Goal: Task Accomplishment & Management: Complete application form

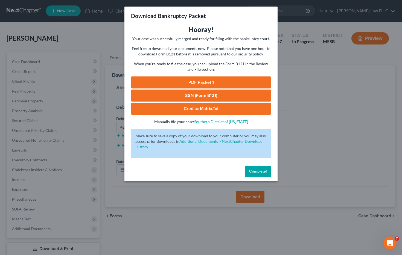
click at [265, 172] on span "Complete!" at bounding box center [257, 171] width 17 height 5
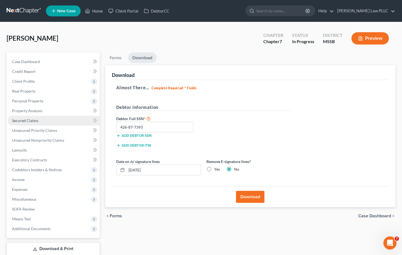
click at [28, 121] on span "Secured Claims" at bounding box center [25, 120] width 26 height 5
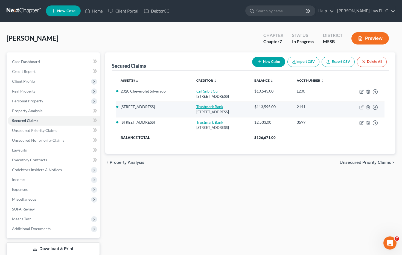
click at [200, 106] on link "Trustmark Bank" at bounding box center [209, 106] width 27 height 5
select select "25"
select select "3"
select select "4"
select select "0"
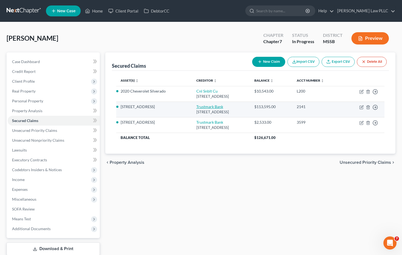
select select "0"
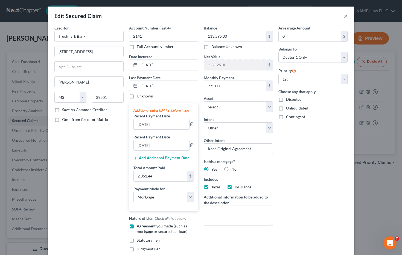
click at [344, 17] on button "×" at bounding box center [346, 16] width 4 height 7
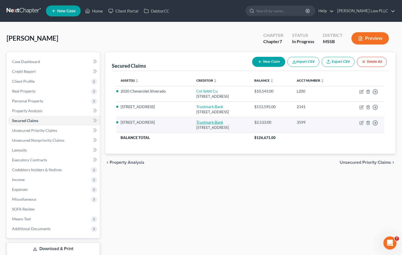
click at [201, 123] on link "Trustmark Bank" at bounding box center [209, 122] width 27 height 5
select select "25"
select select "3"
select select "8"
select select "4"
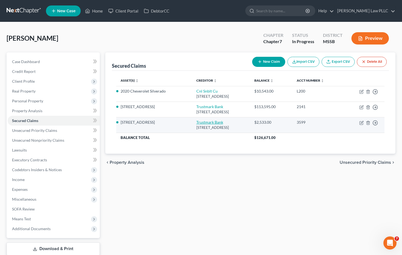
select select "0"
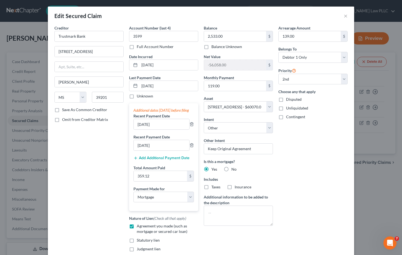
click at [348, 16] on div "Edit Secured Claim ×" at bounding box center [201, 16] width 306 height 19
click at [347, 16] on button "×" at bounding box center [346, 16] width 4 height 7
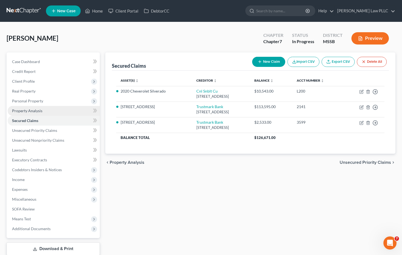
click at [38, 112] on span "Property Analysis" at bounding box center [27, 110] width 30 height 5
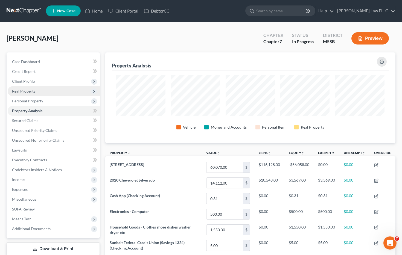
scroll to position [91, 290]
click at [30, 89] on span "Real Property" at bounding box center [24, 91] width 24 height 5
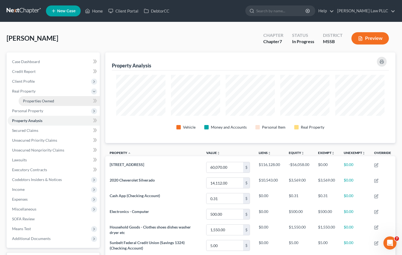
click at [35, 99] on span "Properties Owned" at bounding box center [38, 101] width 31 height 5
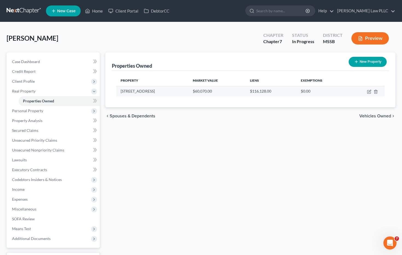
click at [152, 91] on td "[STREET_ADDRESS]" at bounding box center [152, 91] width 72 height 10
click at [368, 92] on icon "button" at bounding box center [369, 92] width 4 height 4
select select "25"
select select "0"
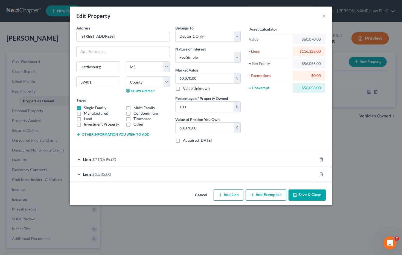
click at [308, 51] on div "$116,128.00" at bounding box center [309, 51] width 24 height 5
click at [323, 16] on button "×" at bounding box center [324, 16] width 4 height 7
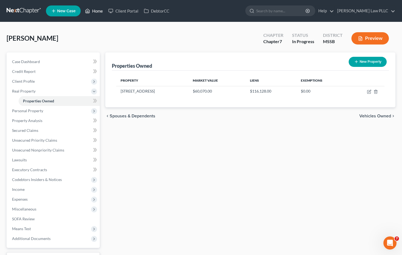
click at [98, 11] on link "Home" at bounding box center [93, 11] width 23 height 10
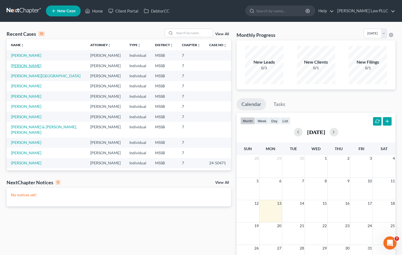
click at [27, 67] on link "[PERSON_NAME]" at bounding box center [26, 65] width 30 height 5
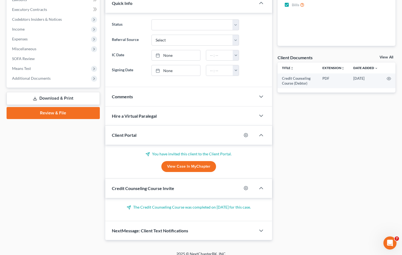
scroll to position [156, 0]
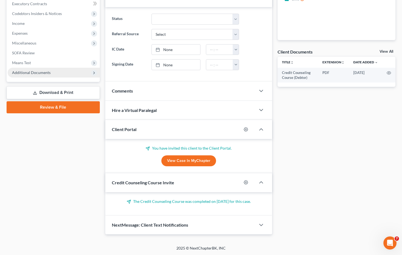
click at [44, 71] on span "Additional Documents" at bounding box center [31, 72] width 39 height 5
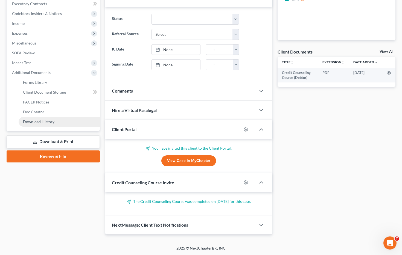
click at [45, 124] on span "Download History" at bounding box center [38, 121] width 31 height 5
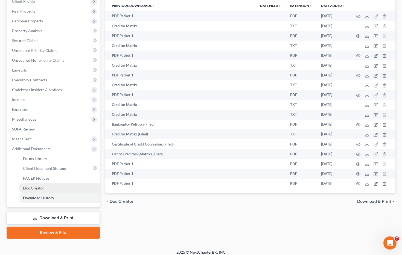
scroll to position [84, 0]
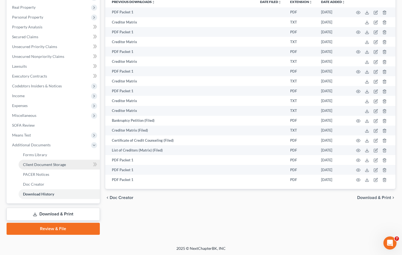
click at [35, 166] on span "Client Document Storage" at bounding box center [44, 164] width 43 height 5
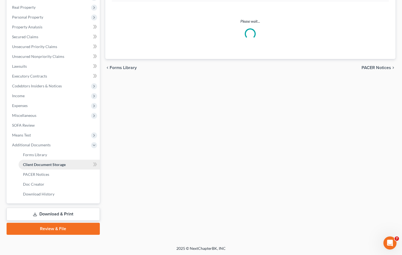
scroll to position [10, 0]
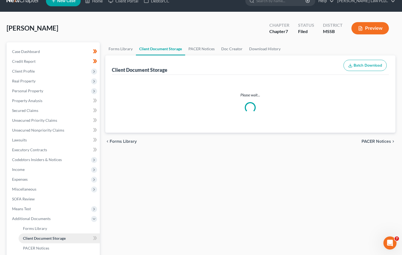
select select "4"
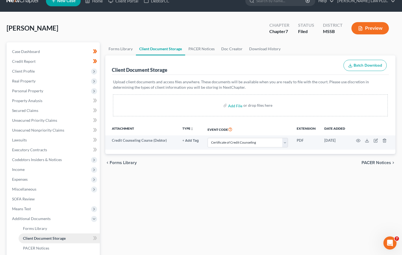
scroll to position [0, 0]
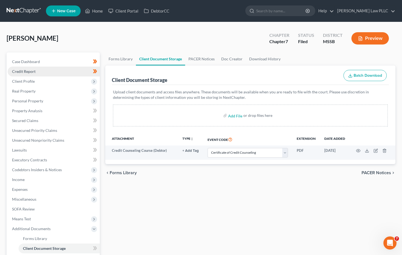
click at [68, 71] on link "Credit Report" at bounding box center [54, 72] width 92 height 10
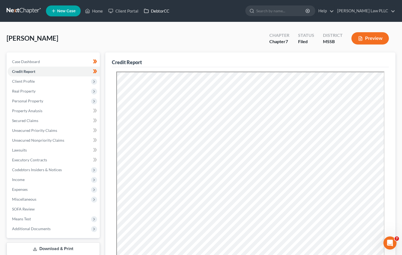
click at [163, 11] on link "DebtorCC" at bounding box center [156, 11] width 31 height 10
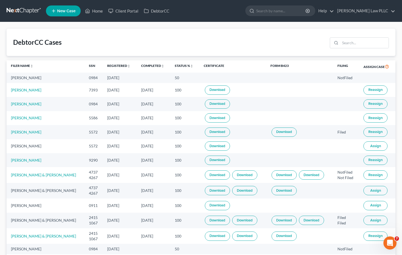
click at [115, 78] on td "[DATE]" at bounding box center [120, 78] width 34 height 10
click at [214, 90] on link "Download" at bounding box center [217, 90] width 25 height 9
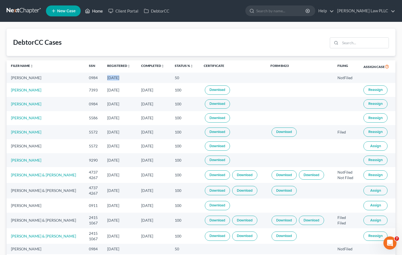
click at [98, 12] on link "Home" at bounding box center [93, 11] width 23 height 10
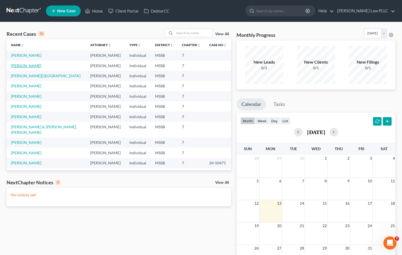
click at [31, 66] on link "[PERSON_NAME]" at bounding box center [26, 65] width 30 height 5
select select "0"
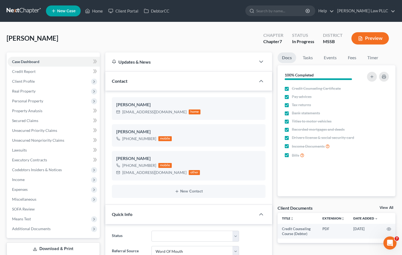
scroll to position [97, 0]
click at [45, 123] on link "Secured Claims" at bounding box center [54, 121] width 92 height 10
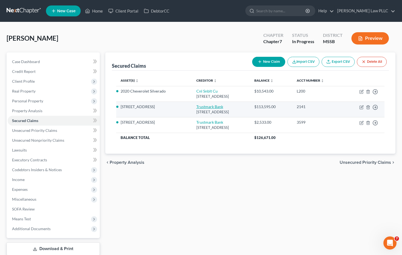
click at [205, 105] on link "Trustmark Bank" at bounding box center [209, 106] width 27 height 5
select select "25"
select select "3"
select select "8"
select select "4"
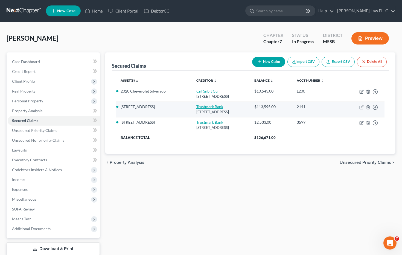
select select "0"
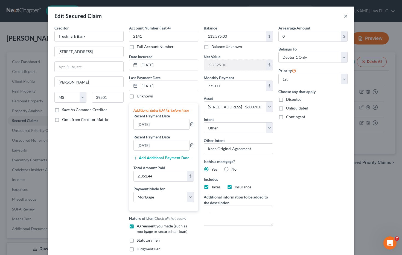
click at [347, 17] on button "×" at bounding box center [346, 16] width 4 height 7
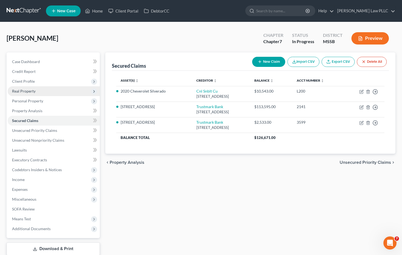
click at [28, 90] on span "Real Property" at bounding box center [24, 91] width 24 height 5
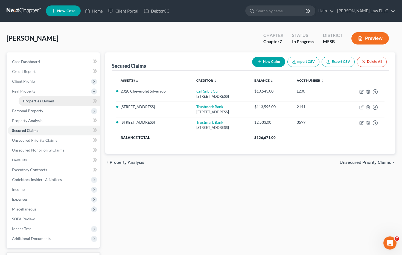
click at [33, 101] on span "Properties Owned" at bounding box center [38, 101] width 31 height 5
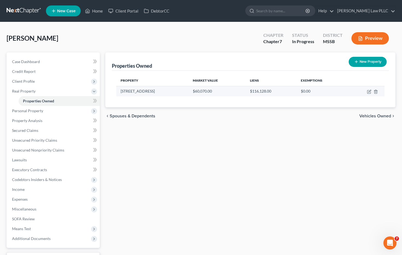
click at [171, 93] on td "[STREET_ADDRESS]" at bounding box center [152, 91] width 72 height 10
click at [188, 91] on td "$60,070.00" at bounding box center [216, 91] width 57 height 10
click at [368, 91] on icon "button" at bounding box center [369, 91] width 2 height 2
select select "25"
select select "17"
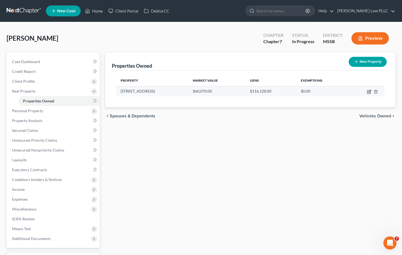
select select "0"
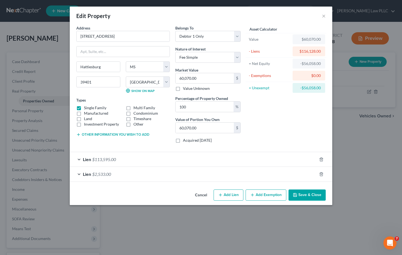
click at [256, 196] on button "Add Exemption" at bounding box center [265, 195] width 41 height 11
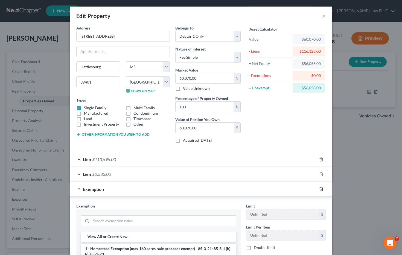
click at [322, 190] on icon "button" at bounding box center [321, 189] width 2 height 4
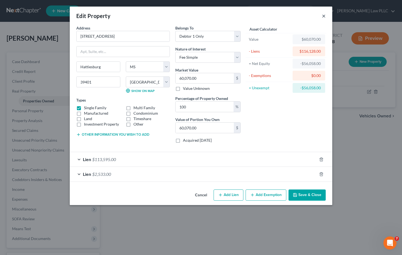
click at [324, 17] on button "×" at bounding box center [324, 16] width 4 height 7
